Goal: Information Seeking & Learning: Compare options

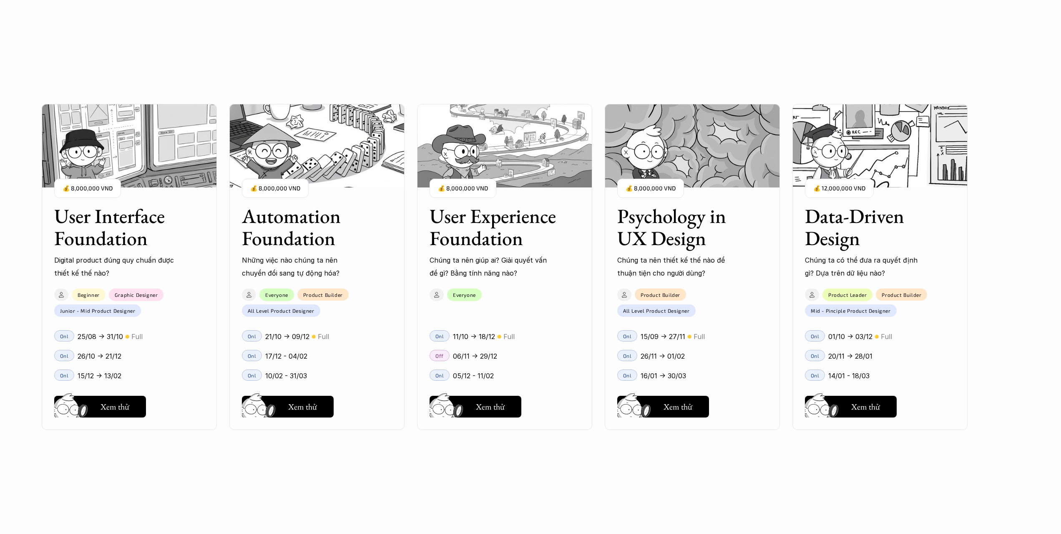
scroll to position [876, 0]
drag, startPoint x: 760, startPoint y: 267, endPoint x: 679, endPoint y: 257, distance: 81.5
click at [679, 257] on div "User Interface Foundation Digital product đúng quy chuẩn được thiết kế thế nào?…" at bounding box center [531, 267] width 978 height 534
click at [867, 216] on h3 "Data-Driven Design" at bounding box center [869, 227] width 129 height 44
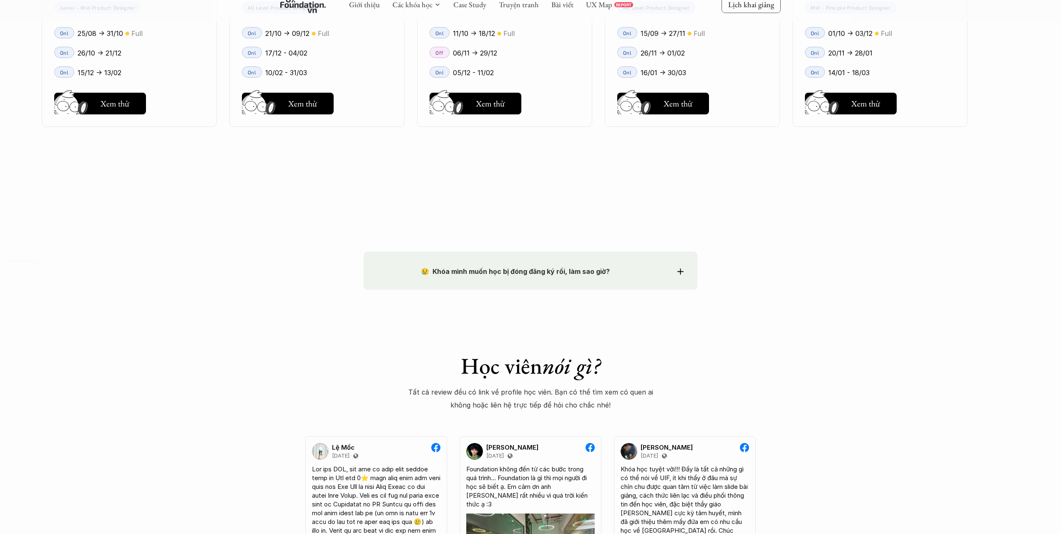
scroll to position [1252, 0]
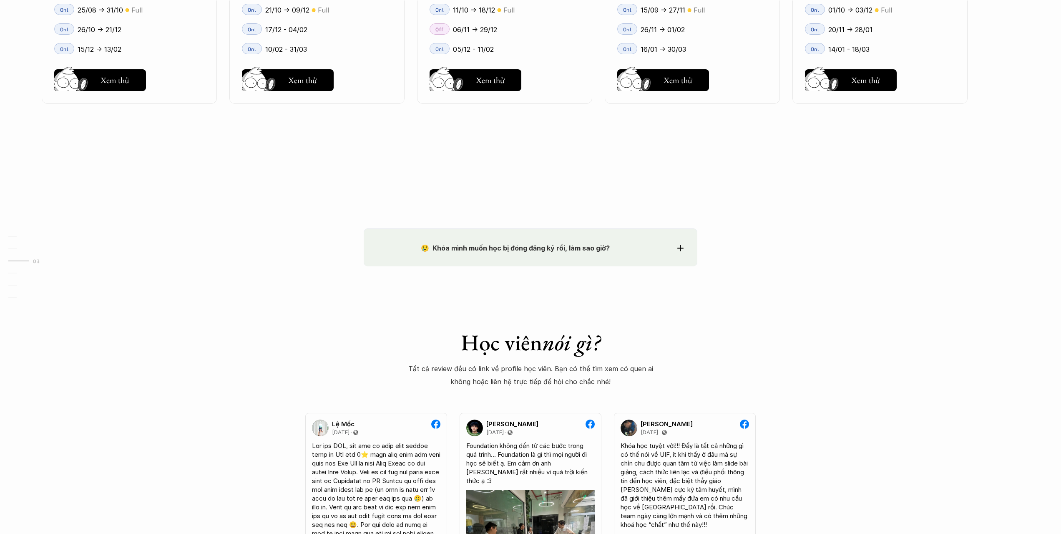
drag, startPoint x: 230, startPoint y: 292, endPoint x: 247, endPoint y: 301, distance: 19.2
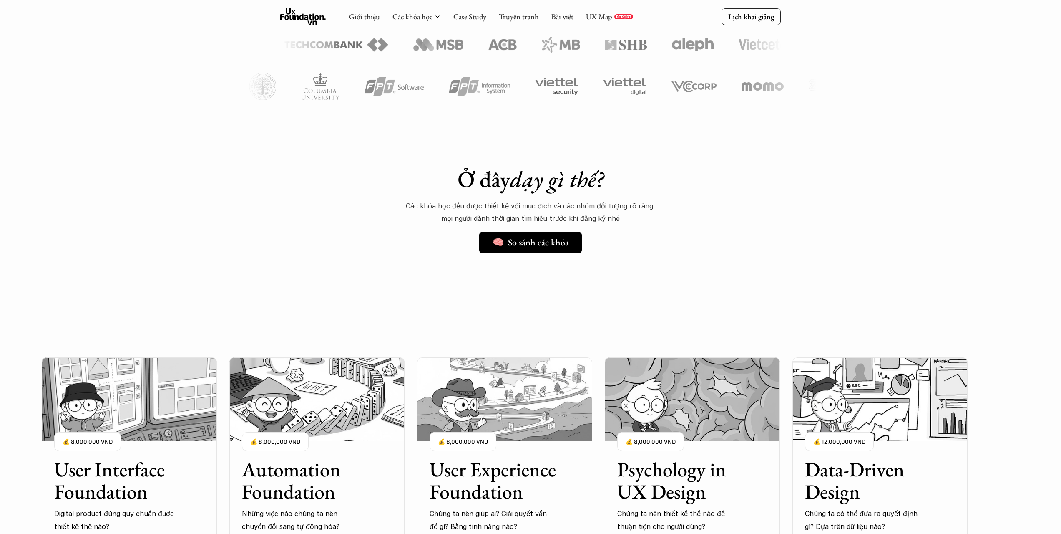
scroll to position [459, 0]
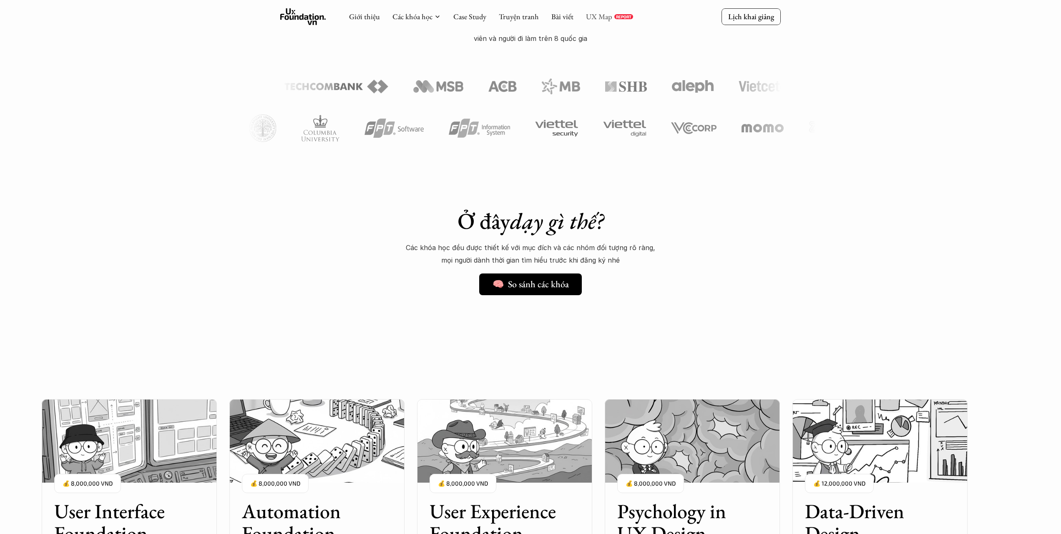
click at [595, 18] on link "UX Map" at bounding box center [599, 17] width 26 height 10
click at [600, 14] on link "UX Map" at bounding box center [599, 17] width 26 height 10
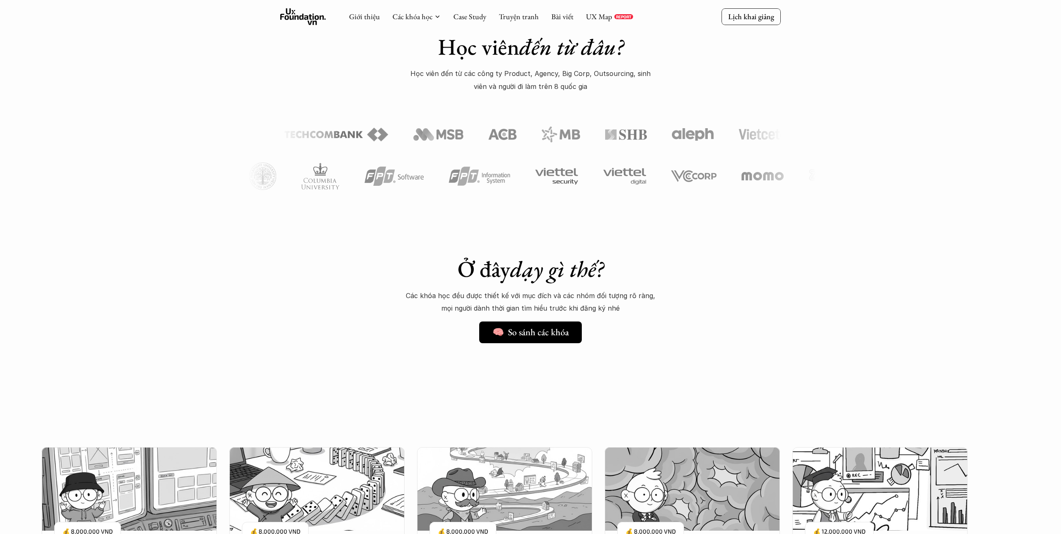
scroll to position [375, 0]
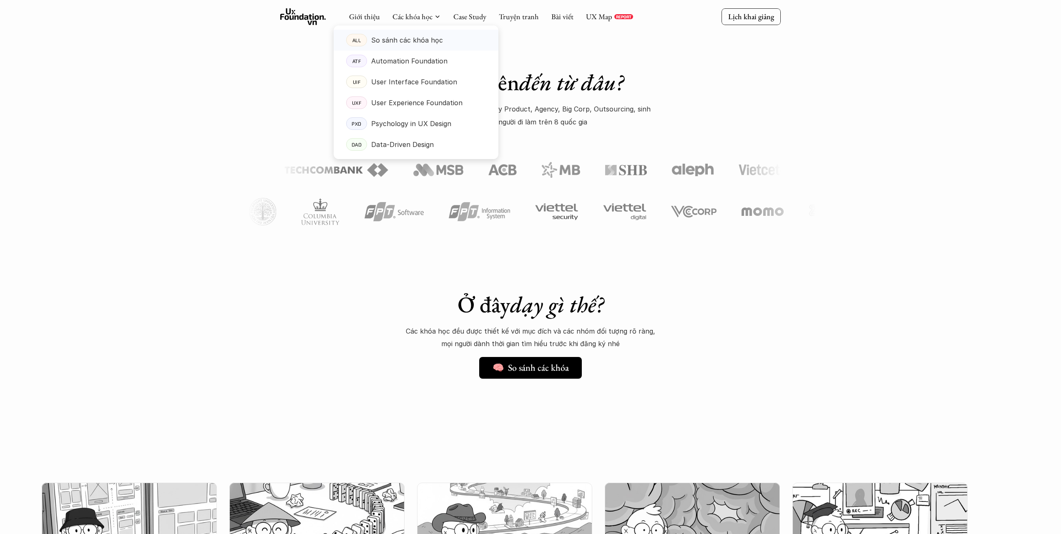
click at [419, 42] on p "So sánh các khóa học" at bounding box center [407, 40] width 72 height 13
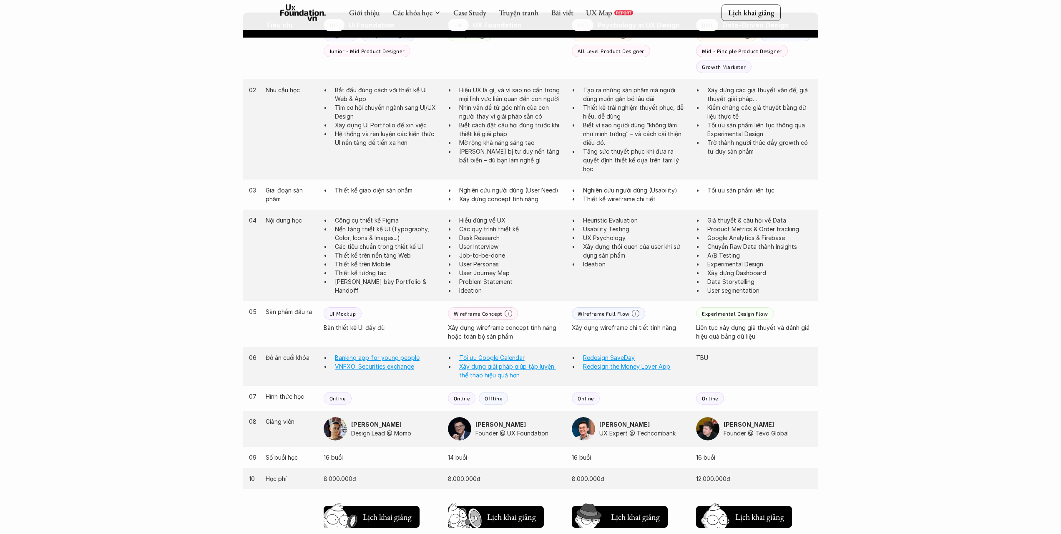
scroll to position [584, 0]
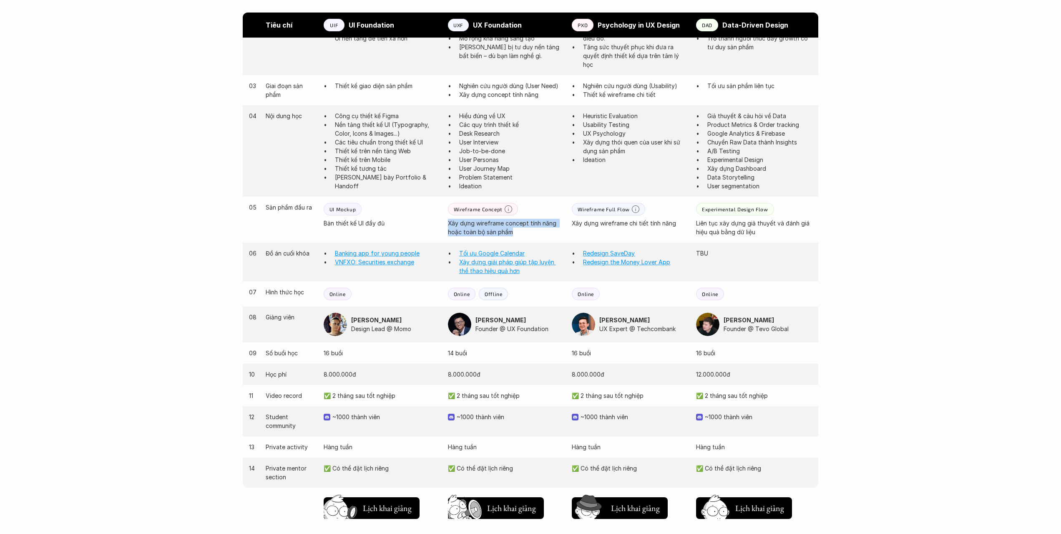
drag, startPoint x: 447, startPoint y: 224, endPoint x: 526, endPoint y: 232, distance: 79.7
click at [526, 232] on div "05 Sản phẩm đầu ra UI Mockup Bản thiết kế UI đầy đủ Wireframe Concept Xây dựng …" at bounding box center [531, 219] width 576 height 46
click at [527, 232] on p "Xây dựng wireframe concept tính năng hoặc toàn bộ sản phẩm" at bounding box center [506, 228] width 116 height 18
drag, startPoint x: 527, startPoint y: 232, endPoint x: 446, endPoint y: 221, distance: 82.6
click at [446, 221] on div "05 Sản phẩm đầu ra UI Mockup Bản thiết kế UI đầy đủ Wireframe Concept Xây dựng …" at bounding box center [531, 219] width 576 height 46
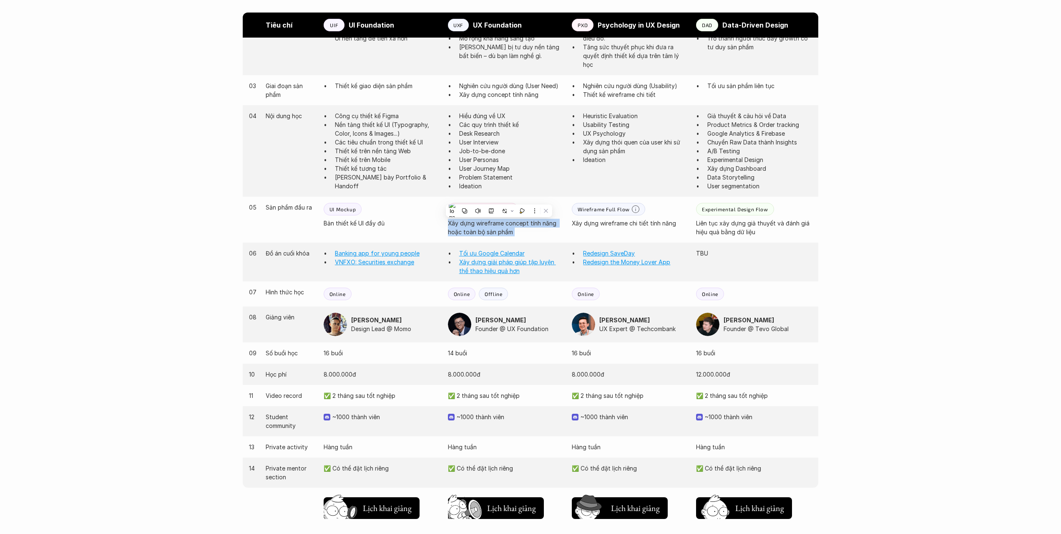
click at [447, 221] on div "05 Sản phẩm đầu ra UI Mockup Bản thiết kế UI đầy đủ Wireframe Concept Xây dựng …" at bounding box center [531, 219] width 576 height 46
drag, startPoint x: 448, startPoint y: 221, endPoint x: 519, endPoint y: 231, distance: 72.1
click at [518, 231] on p "Xây dựng wireframe concept tính năng hoặc toàn bộ sản phẩm" at bounding box center [506, 228] width 116 height 18
click at [526, 232] on p "Xây dựng wireframe concept tính năng hoặc toàn bộ sản phẩm" at bounding box center [506, 228] width 116 height 18
drag, startPoint x: 516, startPoint y: 232, endPoint x: 446, endPoint y: 224, distance: 70.6
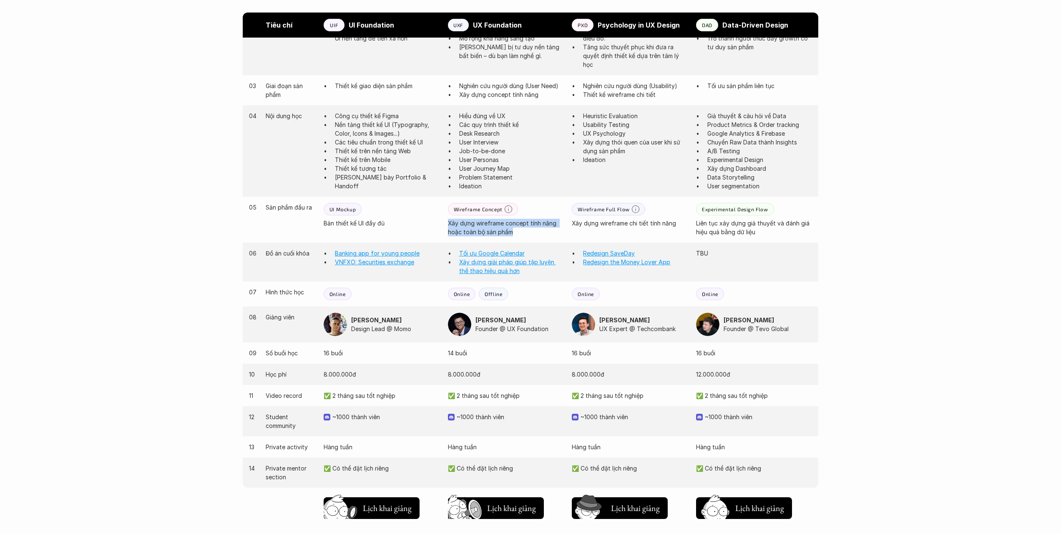
click at [446, 224] on div "05 Sản phẩm đầu ra UI Mockup Bản thiết kế UI đầy đủ Wireframe Concept Xây dựng …" at bounding box center [531, 219] width 576 height 46
click at [464, 210] on p "Wireframe Concept" at bounding box center [478, 209] width 49 height 6
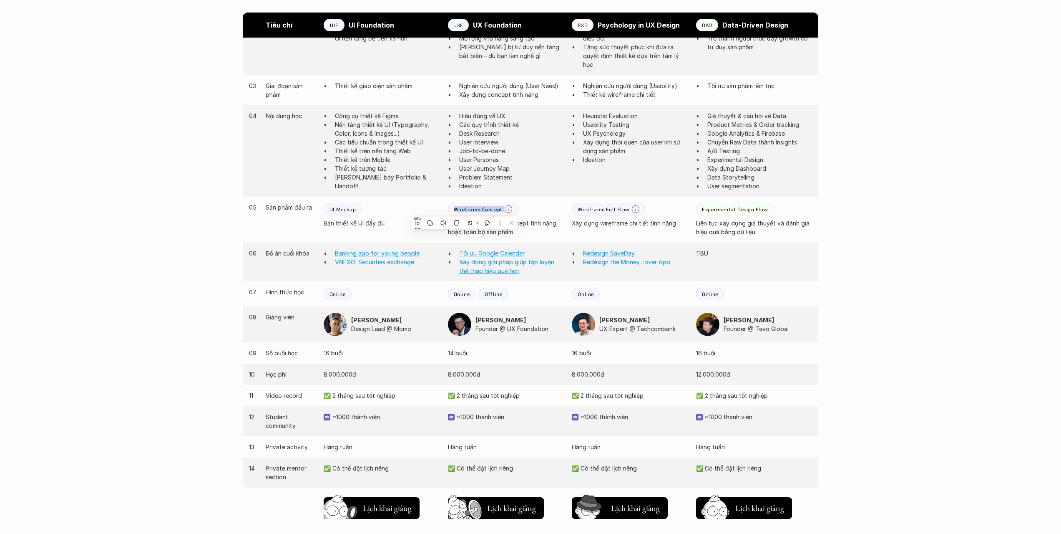
click at [446, 207] on div "05 Sản phẩm đầu ra UI Mockup Bản thiết kế UI đầy đủ Wireframe Concept Xây dựng …" at bounding box center [531, 219] width 576 height 46
click at [502, 209] on div "Wireframe Concept" at bounding box center [483, 209] width 70 height 13
click at [489, 210] on p "Wireframe Concept" at bounding box center [478, 209] width 49 height 6
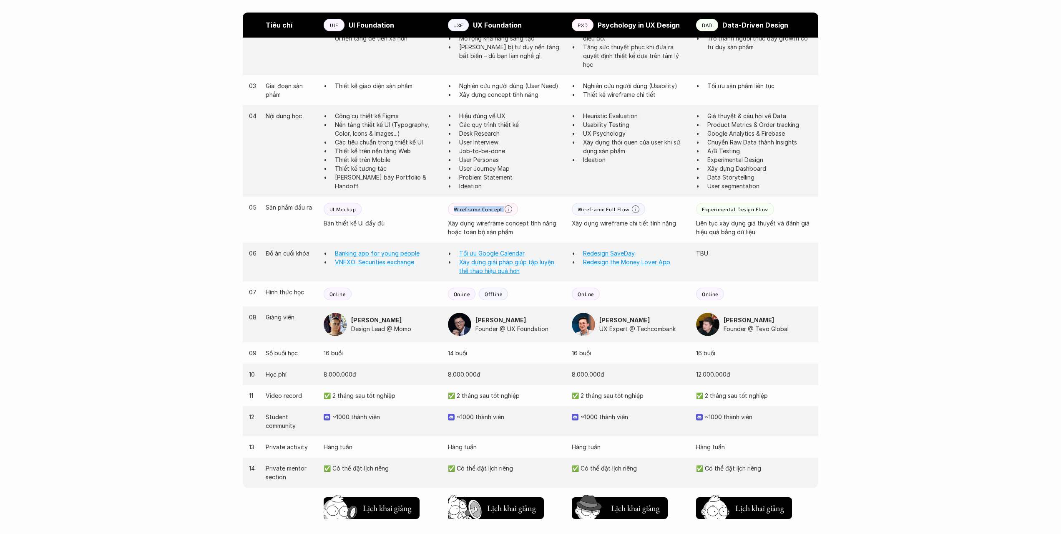
click at [489, 210] on p "Wireframe Concept" at bounding box center [478, 209] width 49 height 6
click at [626, 228] on div "05 Sản phẩm đầu ra UI Mockup Bản thiết kế UI đầy đủ Wireframe Concept Xây dựng …" at bounding box center [531, 219] width 576 height 46
click at [626, 220] on p "Xây dựng wireframe chi tiết tính năng" at bounding box center [630, 223] width 116 height 9
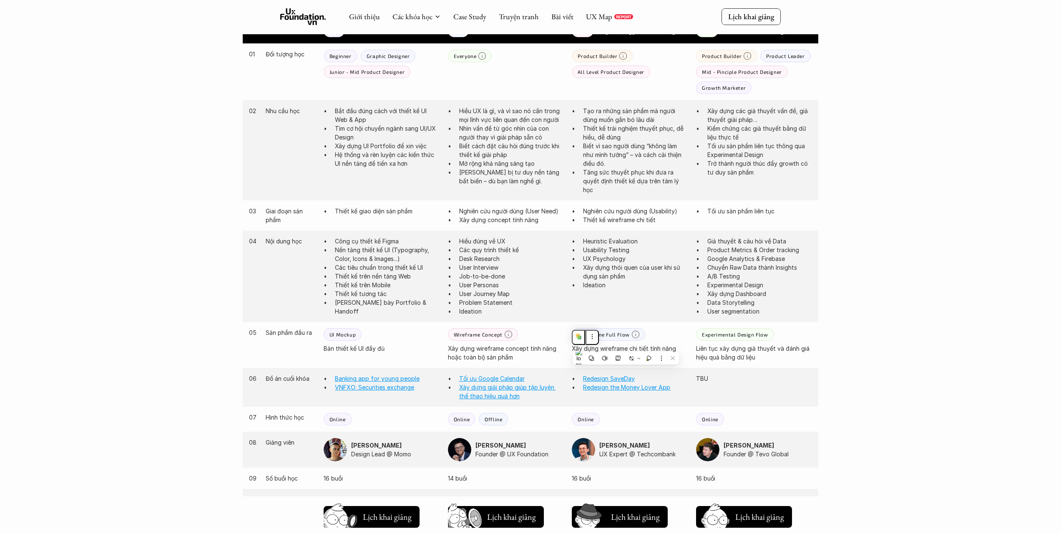
click at [668, 300] on div "04 Nội dung học Công cụ thiết kế Figma Nền tảng thiết kế UI (Typography, Color,…" at bounding box center [531, 275] width 576 height 91
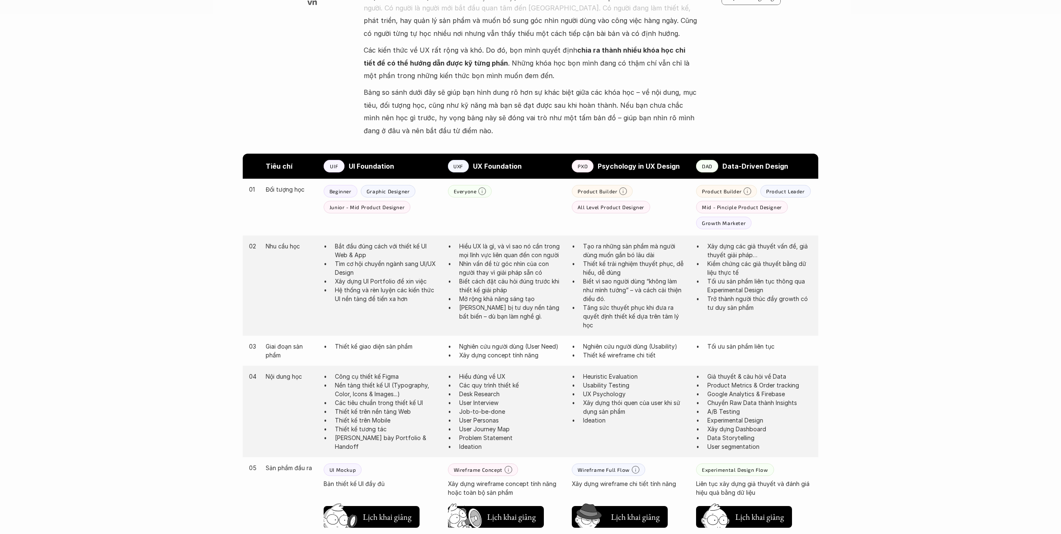
scroll to position [417, 0]
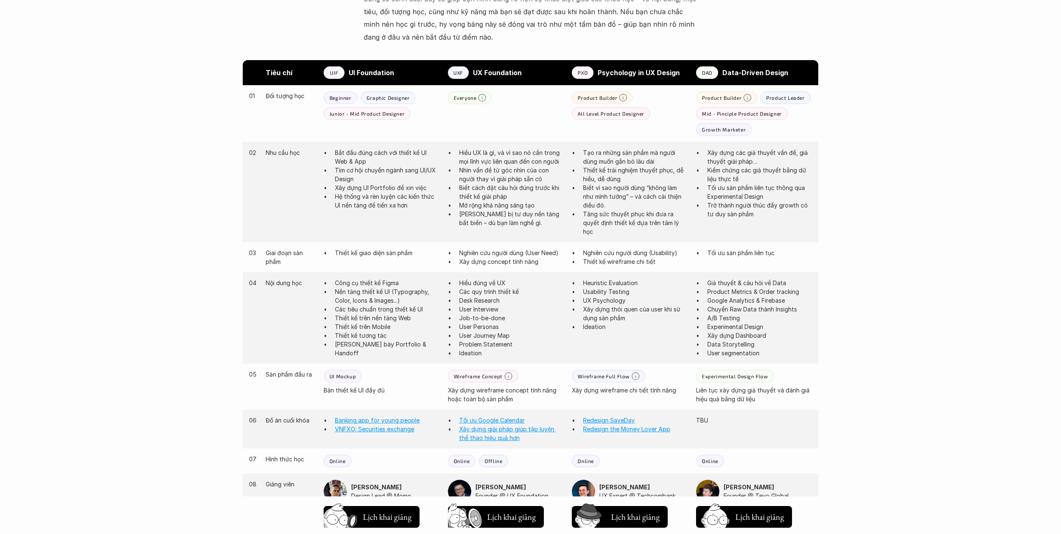
click at [626, 78] on p "Psychology in UX Design" at bounding box center [643, 72] width 90 height 13
click at [627, 73] on strong "Psychology in UX Design" at bounding box center [639, 72] width 82 height 8
click at [622, 77] on div at bounding box center [622, 77] width 0 height 0
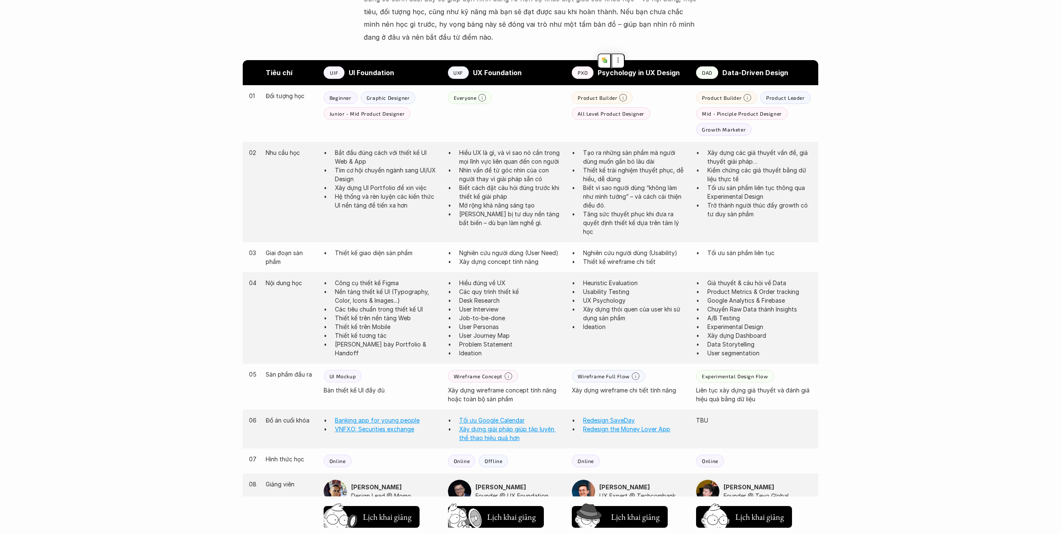
click at [586, 179] on p "Thiết kế trải nghiệm thuyết phục, dễ hiểu, dễ dùng" at bounding box center [635, 175] width 105 height 18
drag, startPoint x: 597, startPoint y: 158, endPoint x: 618, endPoint y: 181, distance: 30.7
click at [618, 180] on ul "Tạo ra những sản phẩm mà người dùng muốn gắn bó lâu dài Thiết kế trải nghiệm th…" at bounding box center [630, 192] width 116 height 88
drag, startPoint x: 620, startPoint y: 215, endPoint x: 619, endPoint y: 160, distance: 55.1
click at [619, 160] on ul "Tạo ra những sản phẩm mà người dùng muốn gắn bó lâu dài Thiết kế trải nghiệm th…" at bounding box center [630, 192] width 116 height 88
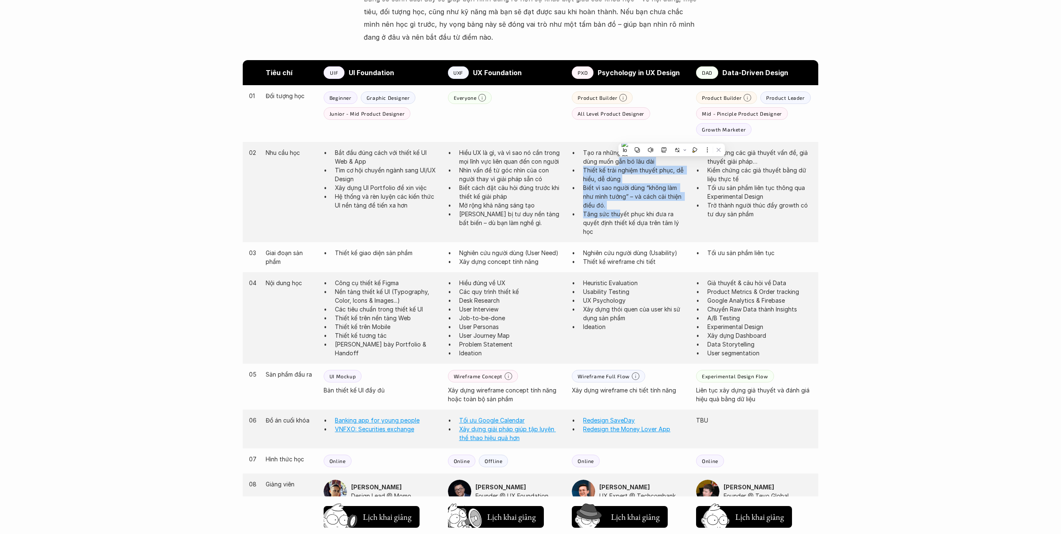
click at [619, 160] on p "Tạo ra những sản phẩm mà người dùng muốn gắn bó lâu dài" at bounding box center [635, 157] width 105 height 18
drag, startPoint x: 605, startPoint y: 156, endPoint x: 618, endPoint y: 219, distance: 65.1
click at [617, 219] on ul "Tạo ra những sản phẩm mà người dùng muốn gắn bó lâu dài Thiết kế trải nghiệm th…" at bounding box center [630, 192] width 116 height 88
click at [689, 232] on div "02 Nhu cầu học Bắt đầu đúng cách với thiết kế UI Web & App Tìm cơ hội chuyển ng…" at bounding box center [531, 192] width 576 height 100
drag, startPoint x: 665, startPoint y: 223, endPoint x: 613, endPoint y: 158, distance: 83.4
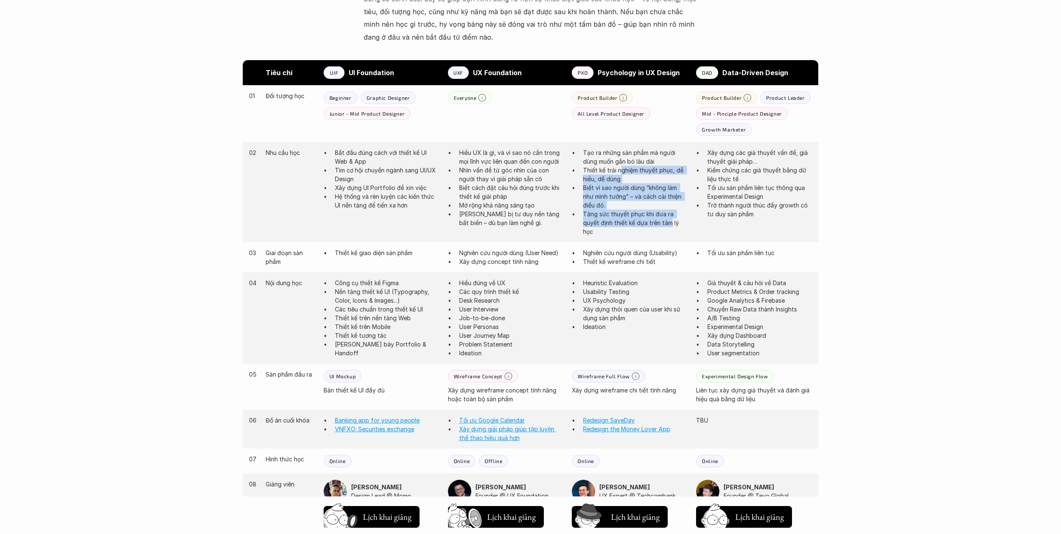
click at [613, 159] on ul "Tạo ra những sản phẩm mà người dùng muốn gắn bó lâu dài Thiết kế trải nghiệm th…" at bounding box center [630, 192] width 116 height 88
click at [613, 158] on p "Tạo ra những sản phẩm mà người dùng muốn gắn bó lâu dài" at bounding box center [635, 157] width 105 height 18
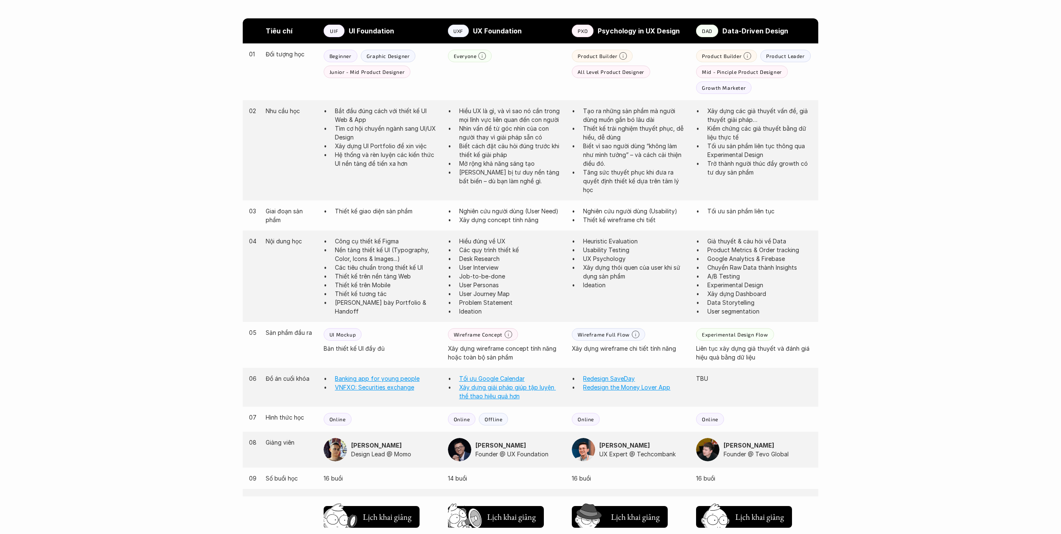
scroll to position [501, 0]
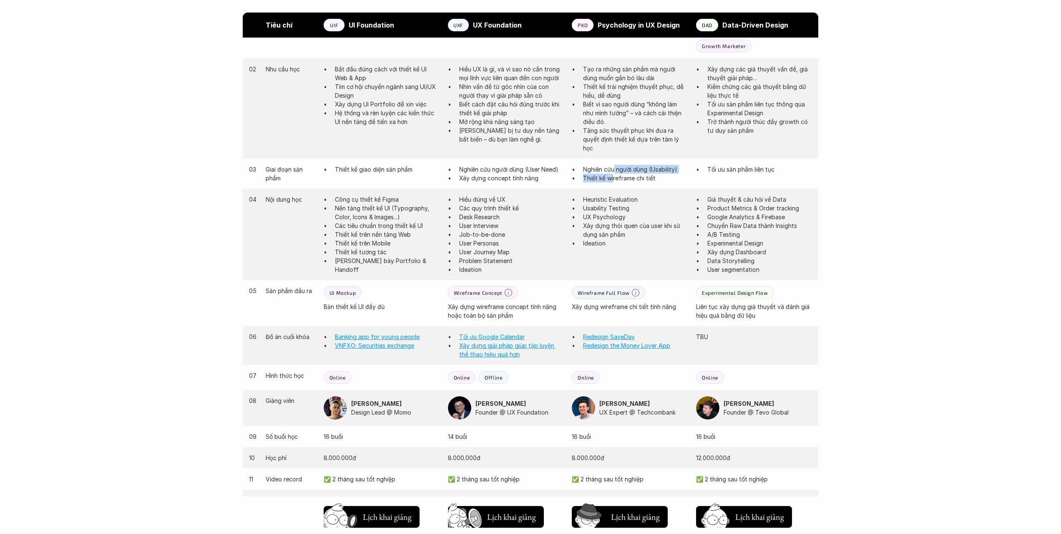
drag, startPoint x: 614, startPoint y: 182, endPoint x: 614, endPoint y: 168, distance: 14.2
click at [614, 168] on ul "Nghiên cứu người dùng (Usability) Thiết kế wireframe chi tiết" at bounding box center [630, 174] width 116 height 18
click at [614, 168] on p "Nghiên cứu người dùng (Usability)" at bounding box center [635, 169] width 105 height 9
drag, startPoint x: 606, startPoint y: 168, endPoint x: 647, endPoint y: 179, distance: 42.0
click at [627, 180] on ul "Nghiên cứu người dùng (Usability) Thiết kế wireframe chi tiết" at bounding box center [630, 174] width 116 height 18
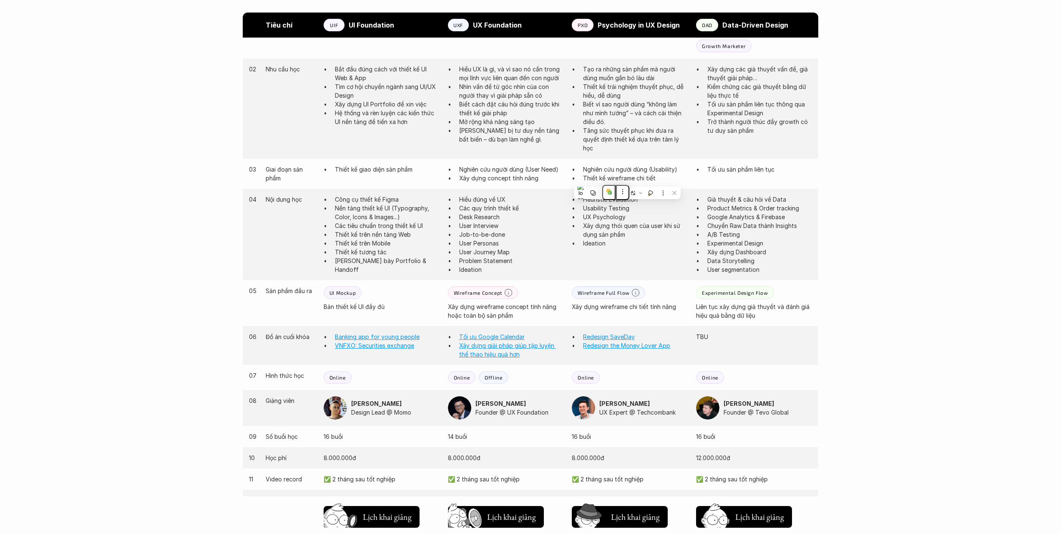
click at [647, 179] on p "Thiết kế wireframe chi tiết" at bounding box center [635, 178] width 105 height 9
drag, startPoint x: 625, startPoint y: 176, endPoint x: 609, endPoint y: 171, distance: 16.0
click at [609, 171] on ul "Nghiên cứu người dùng (Usability) Thiết kế wireframe chi tiết" at bounding box center [630, 174] width 116 height 18
click at [609, 171] on p "Nghiên cứu người dùng (Usability)" at bounding box center [635, 169] width 105 height 9
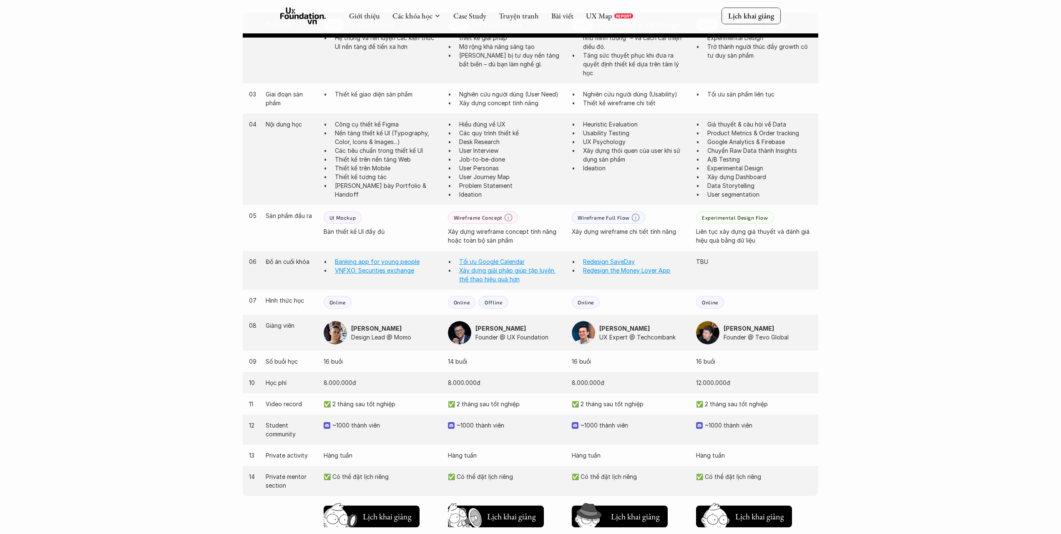
scroll to position [709, 0]
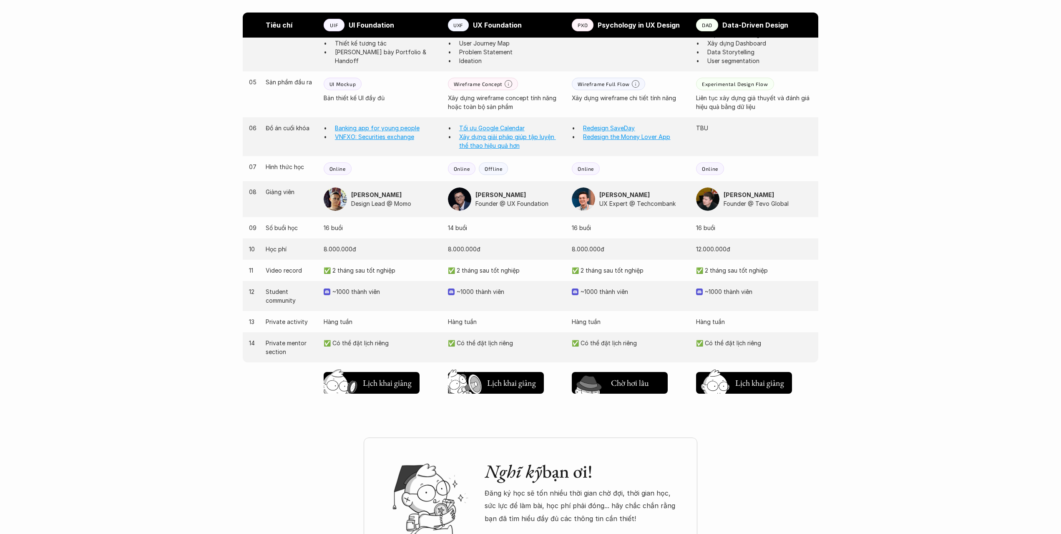
click at [624, 385] on h5 "Lịch khai giảng" at bounding box center [635, 382] width 49 height 12
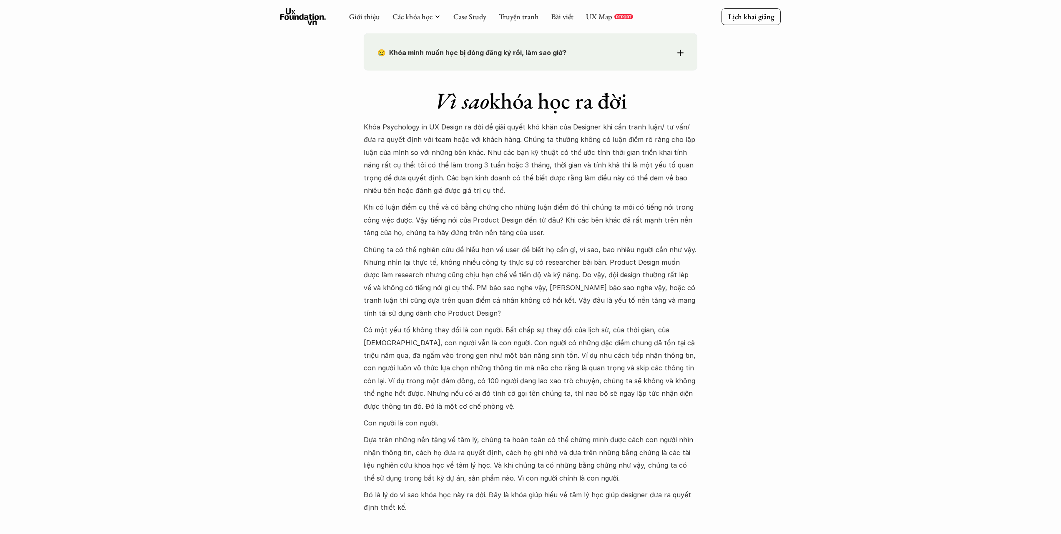
scroll to position [320, 0]
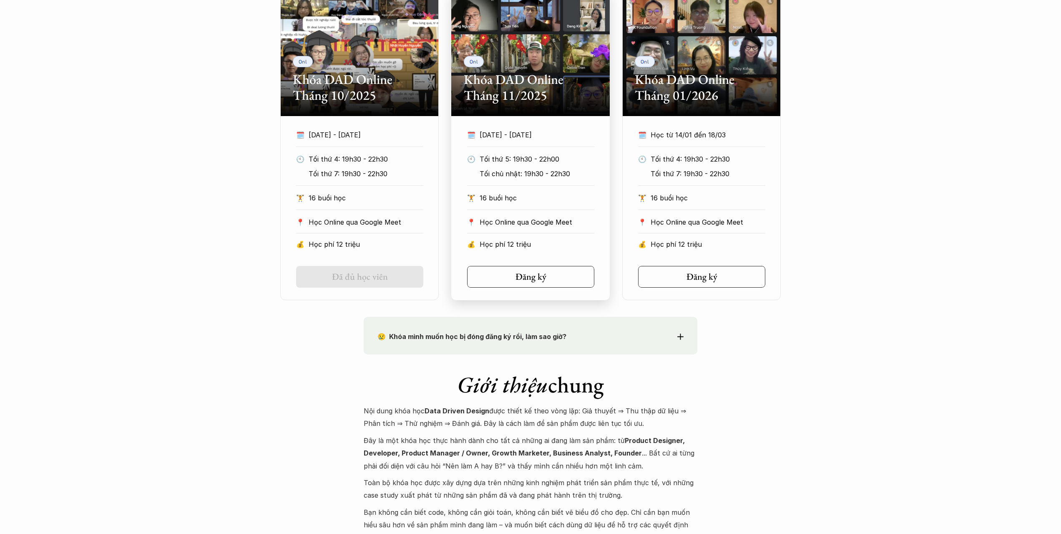
scroll to position [626, 0]
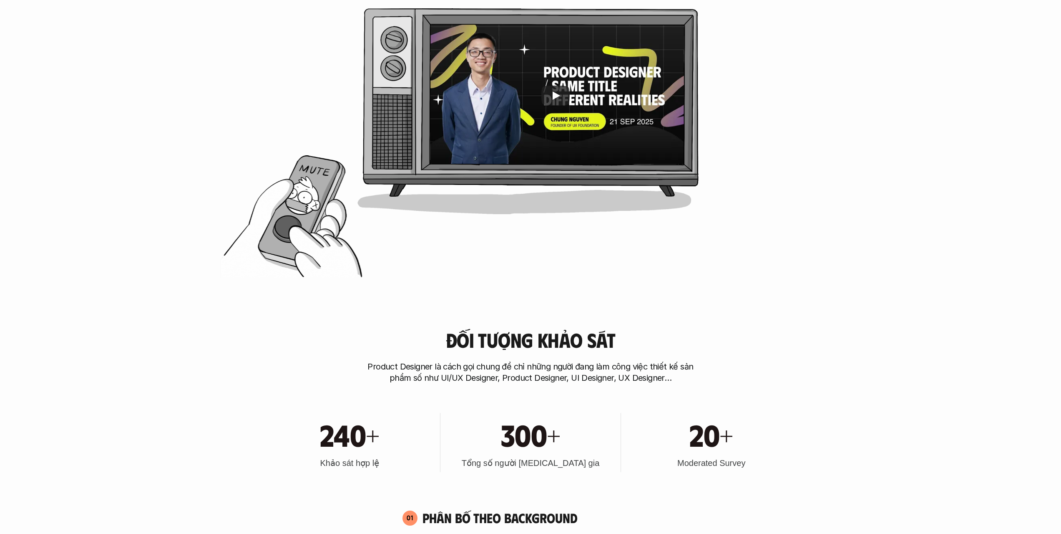
scroll to position [584, 0]
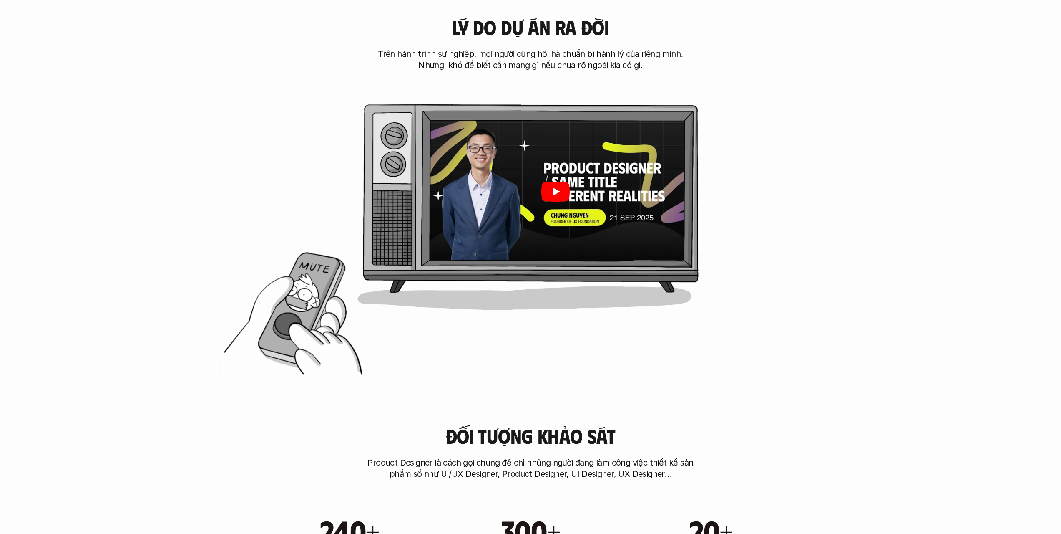
click at [553, 163] on div at bounding box center [555, 191] width 258 height 145
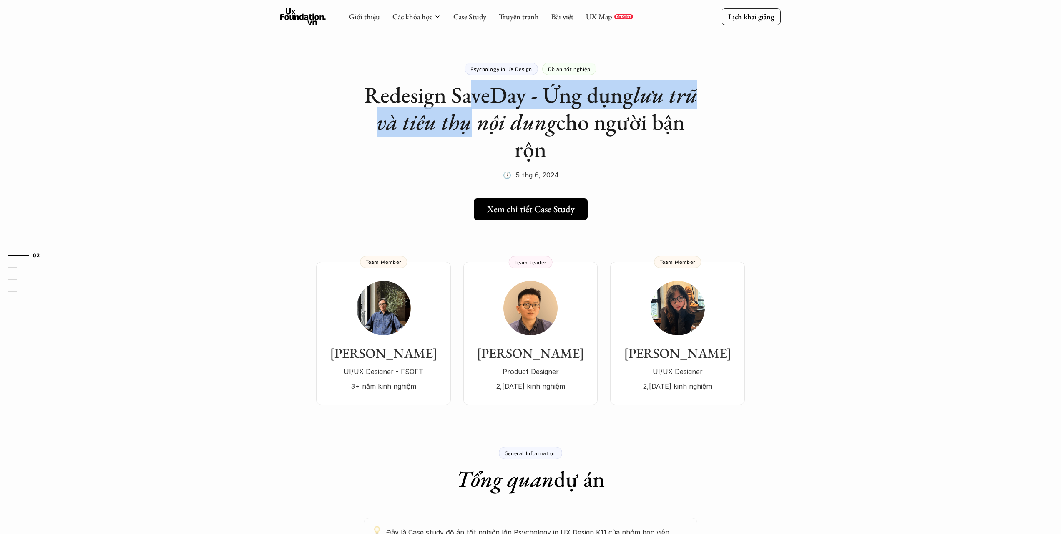
drag, startPoint x: 500, startPoint y: 110, endPoint x: 506, endPoint y: 124, distance: 15.1
click at [504, 119] on h1 "Redesign SaveDay - Ứng dụng lưu trữ và tiêu thụ nội dung cho người bận rộn" at bounding box center [531, 121] width 334 height 81
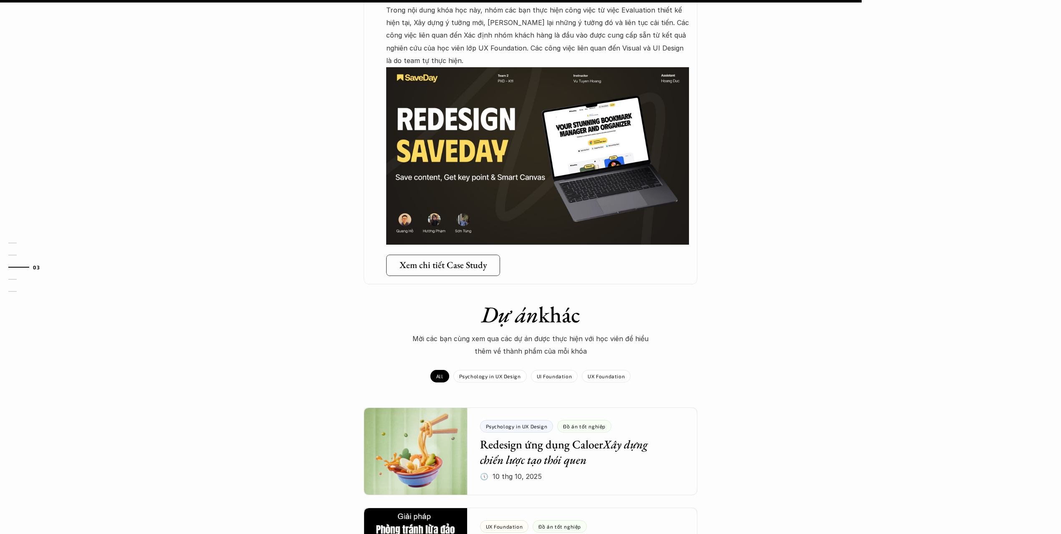
scroll to position [667, 0]
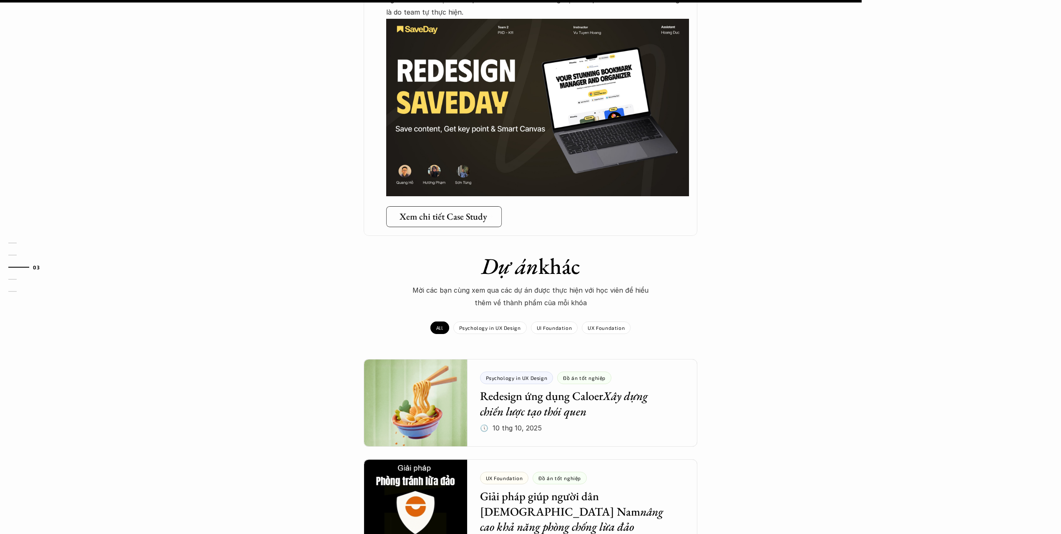
click at [452, 220] on h5 "Xem chi tiết Case Study" at bounding box center [444, 216] width 88 height 11
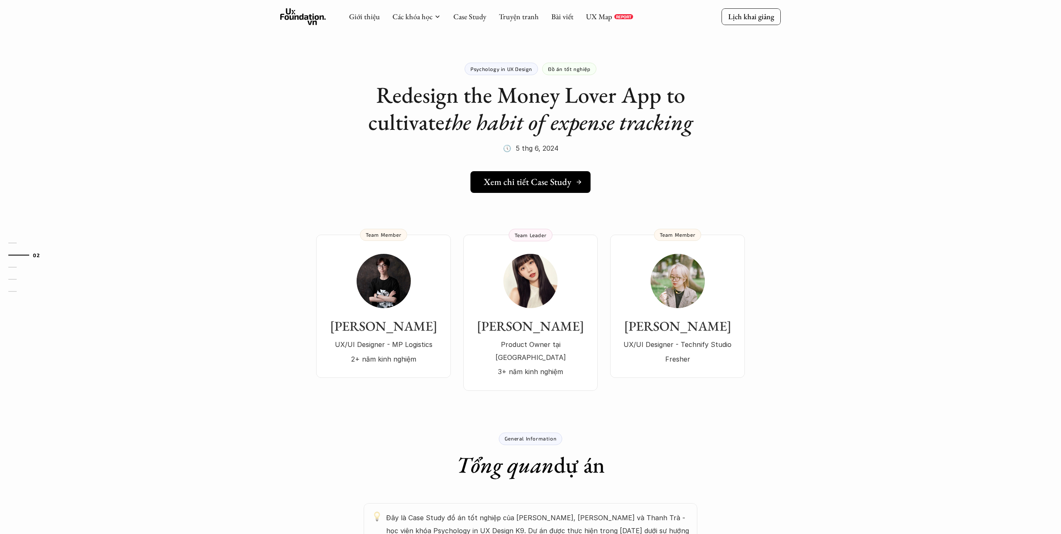
click at [518, 185] on h5 "Xem chi tiết Case Study" at bounding box center [528, 181] width 88 height 11
